Goal: Task Accomplishment & Management: Manage account settings

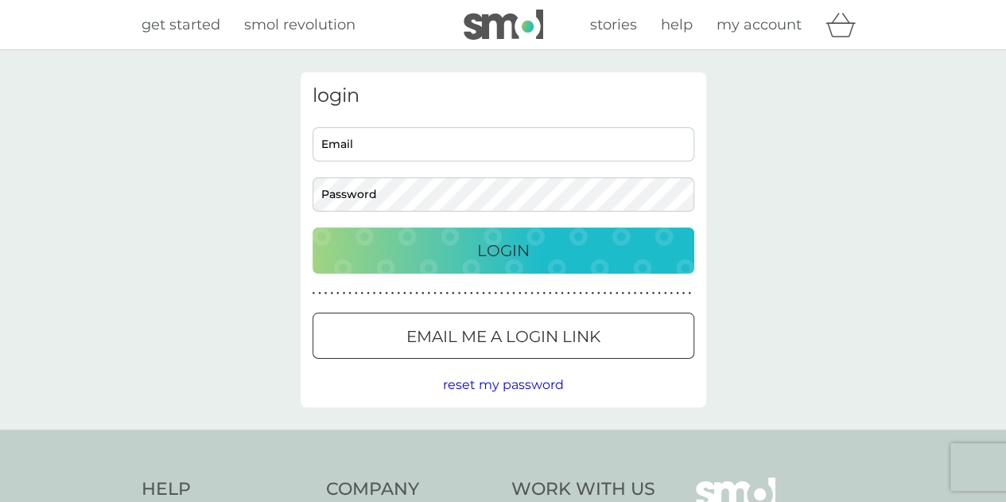
click at [412, 141] on input "Email" at bounding box center [504, 144] width 382 height 34
type input "[EMAIL_ADDRESS][DOMAIN_NAME]"
click at [481, 252] on p "Login" at bounding box center [503, 250] width 52 height 25
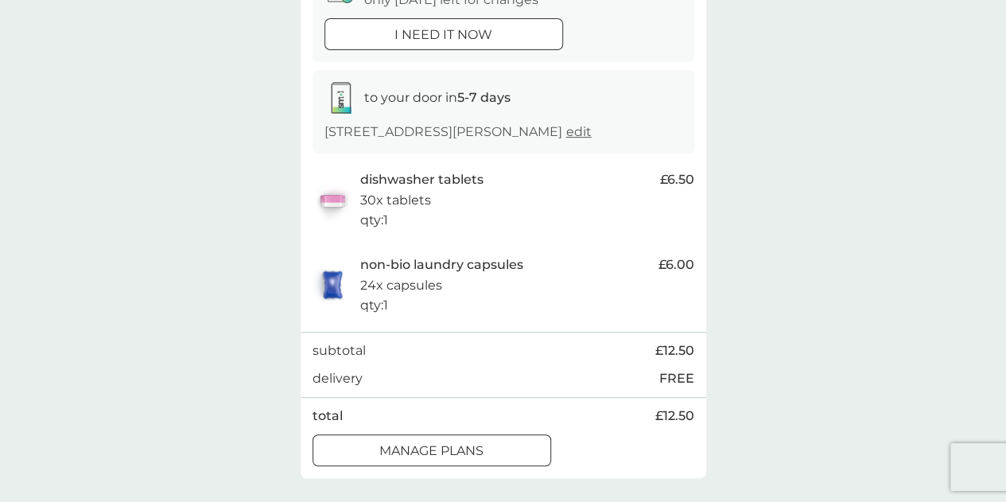
scroll to position [239, 0]
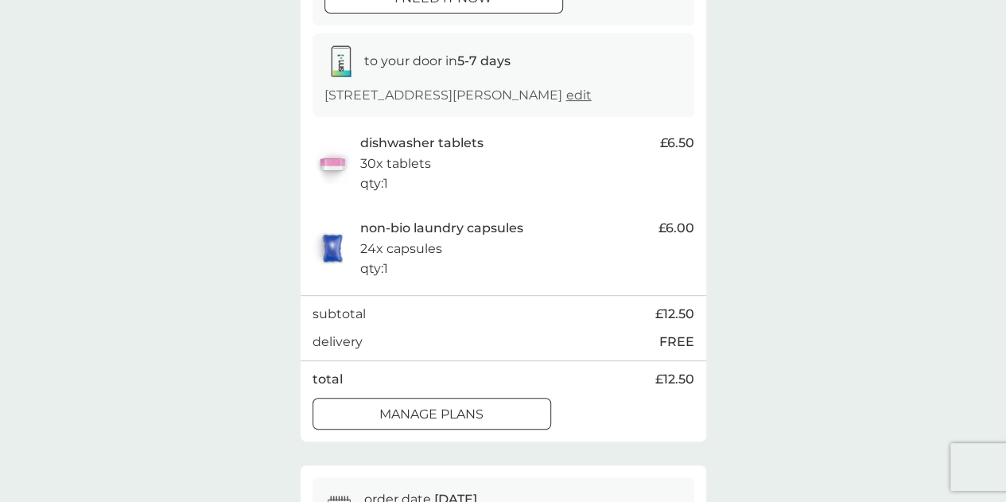
click at [442, 406] on div at bounding box center [431, 414] width 57 height 17
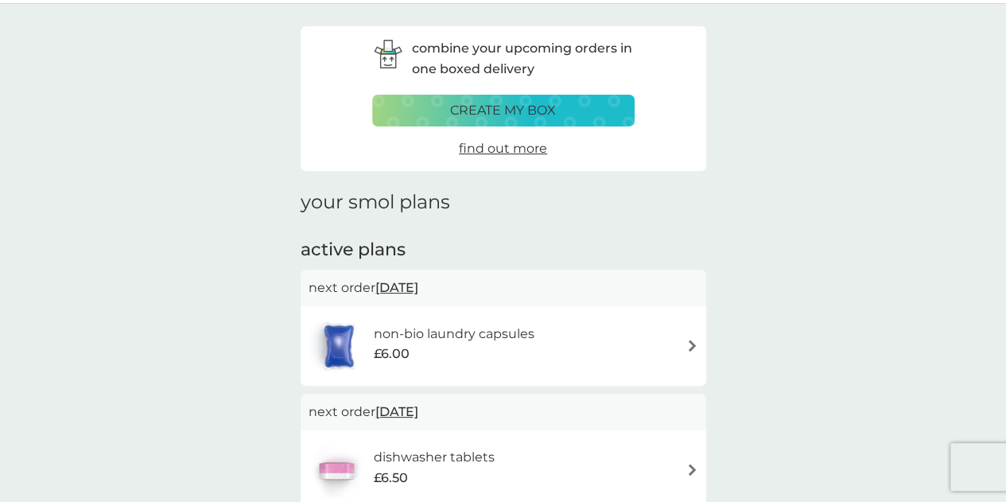
scroll to position [80, 0]
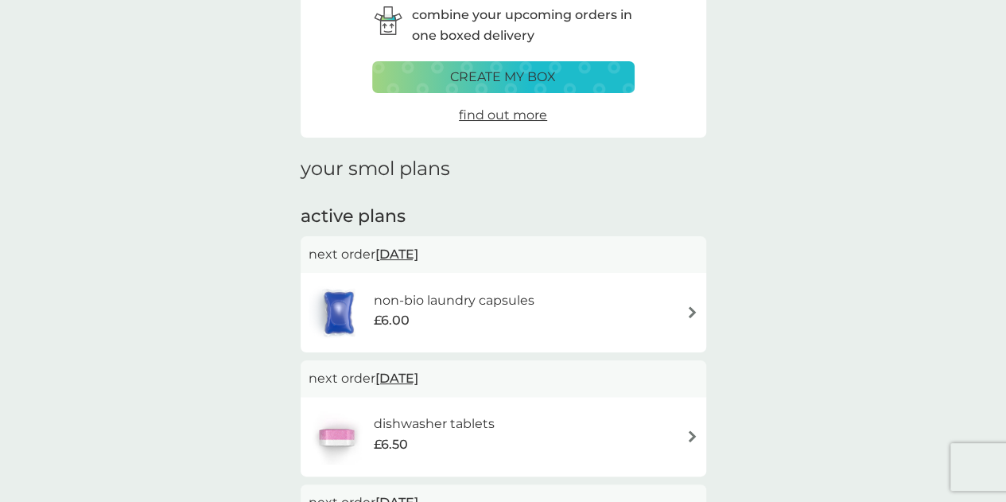
click at [602, 325] on div "non-bio laundry capsules £6.00" at bounding box center [504, 313] width 390 height 56
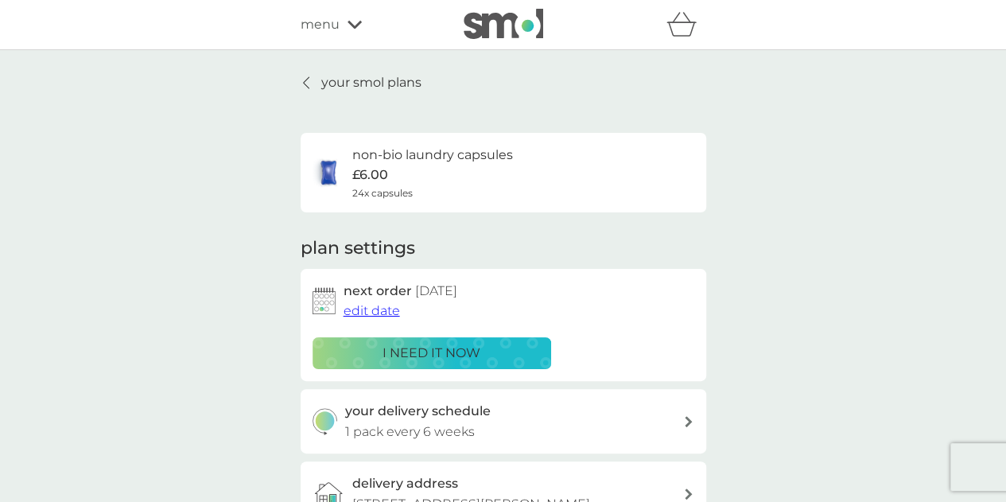
click at [447, 357] on p "i need it now" at bounding box center [432, 353] width 98 height 21
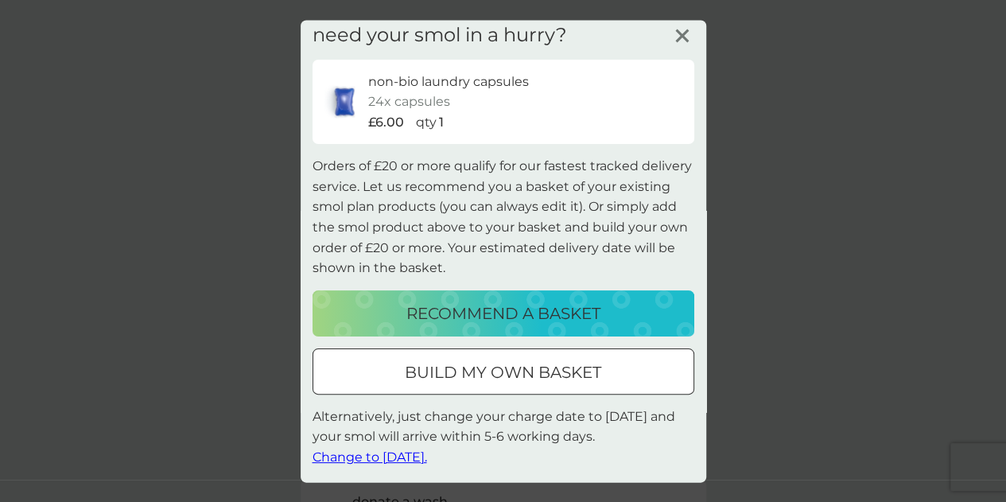
scroll to position [80, 0]
click at [676, 33] on line at bounding box center [682, 35] width 12 height 12
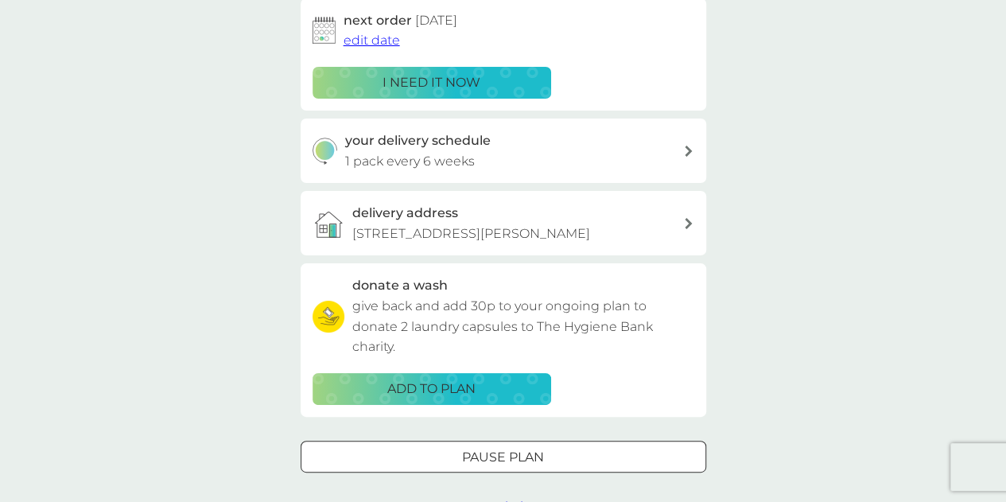
scroll to position [398, 0]
